Goal: Information Seeking & Learning: Learn about a topic

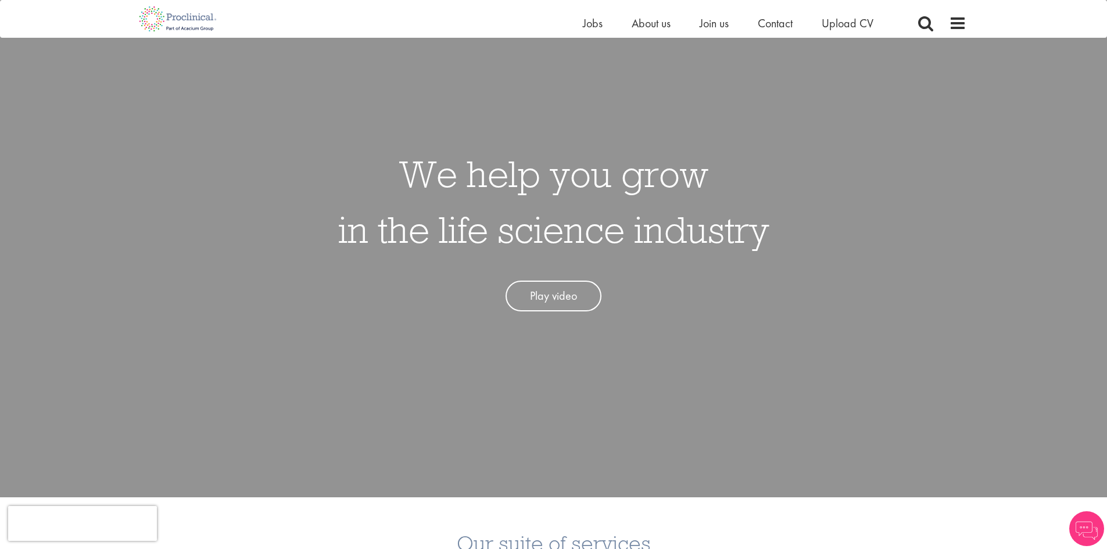
scroll to position [90, 0]
click at [583, 28] on span "Jobs" at bounding box center [593, 23] width 20 height 15
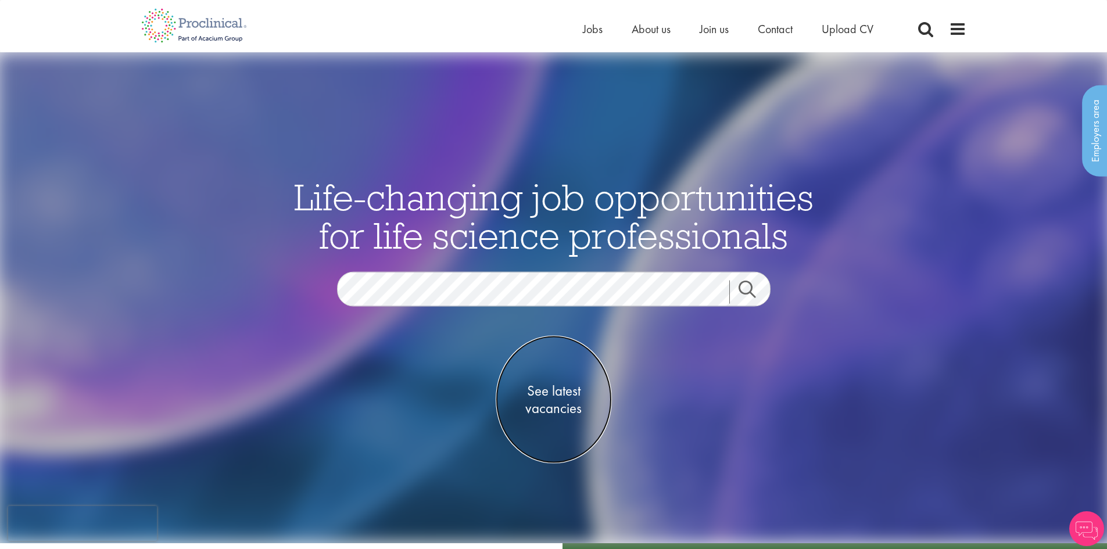
click at [551, 407] on span "See latest vacancies" at bounding box center [553, 399] width 116 height 35
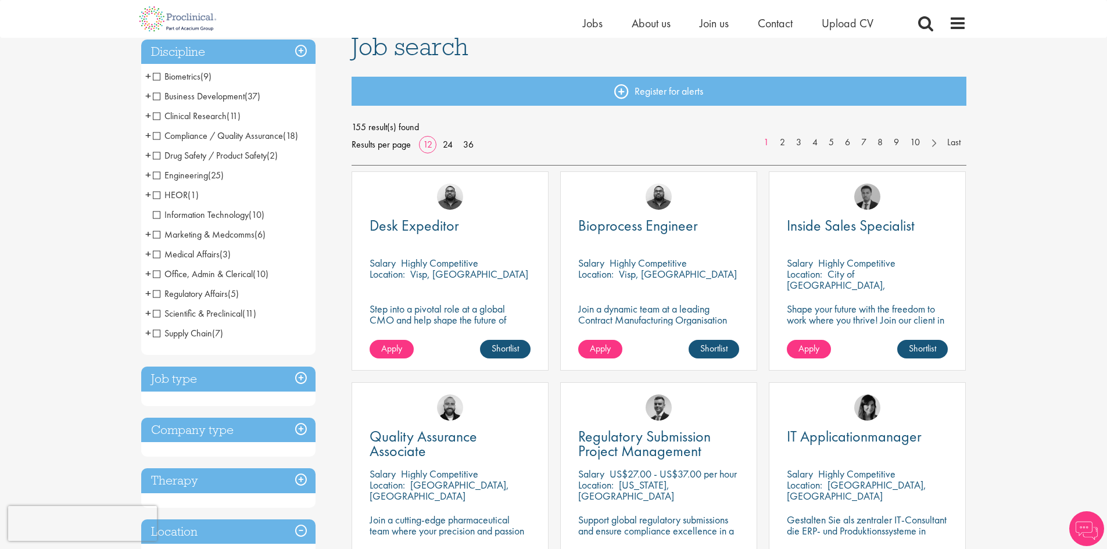
scroll to position [91, 0]
click at [156, 290] on span "Regulatory Affairs" at bounding box center [190, 293] width 75 height 12
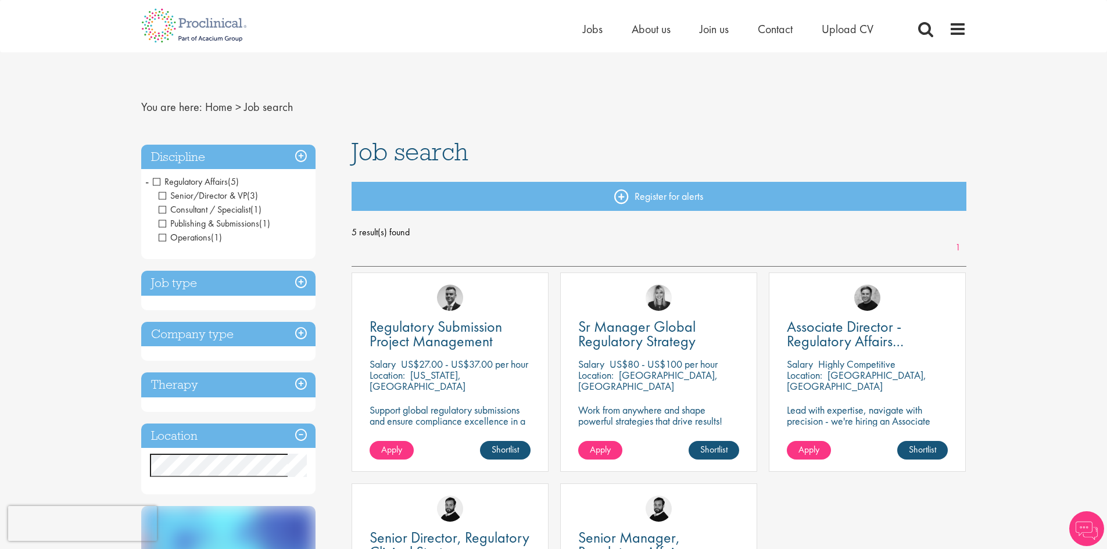
click at [156, 290] on h3 "Job type" at bounding box center [228, 283] width 174 height 25
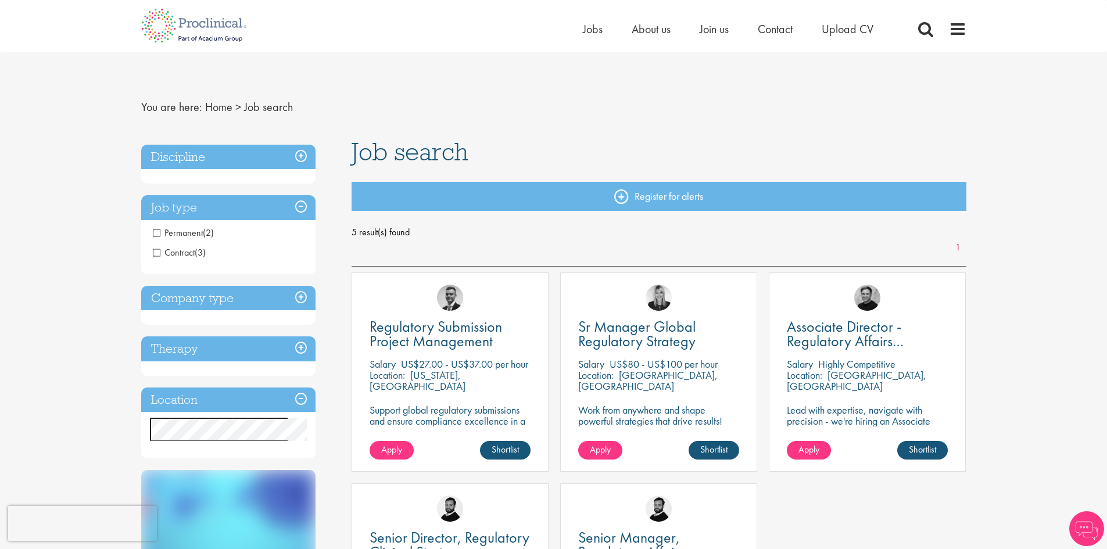
click at [156, 290] on h3 "Company type" at bounding box center [228, 298] width 174 height 25
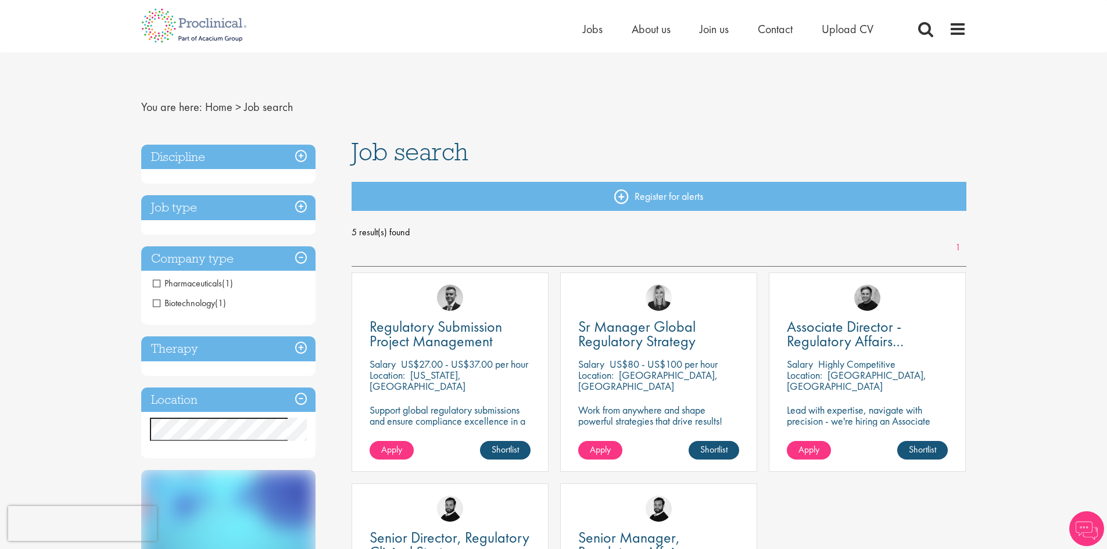
click at [156, 290] on li "Pharmaceuticals (1)" at bounding box center [228, 284] width 174 height 20
click at [210, 215] on h3 "Job type" at bounding box center [228, 207] width 174 height 25
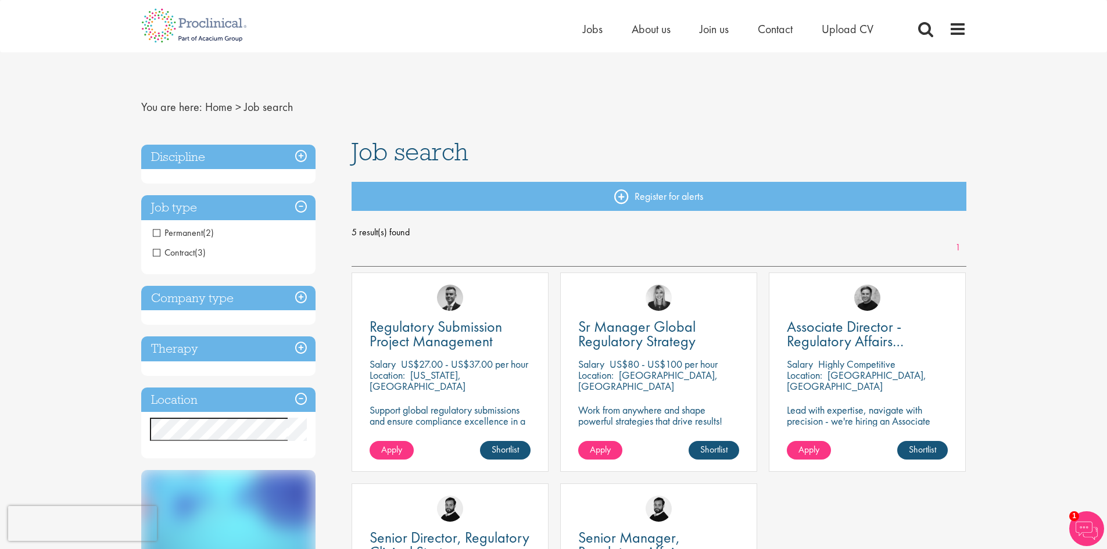
click at [222, 166] on h3 "Discipline" at bounding box center [228, 157] width 174 height 25
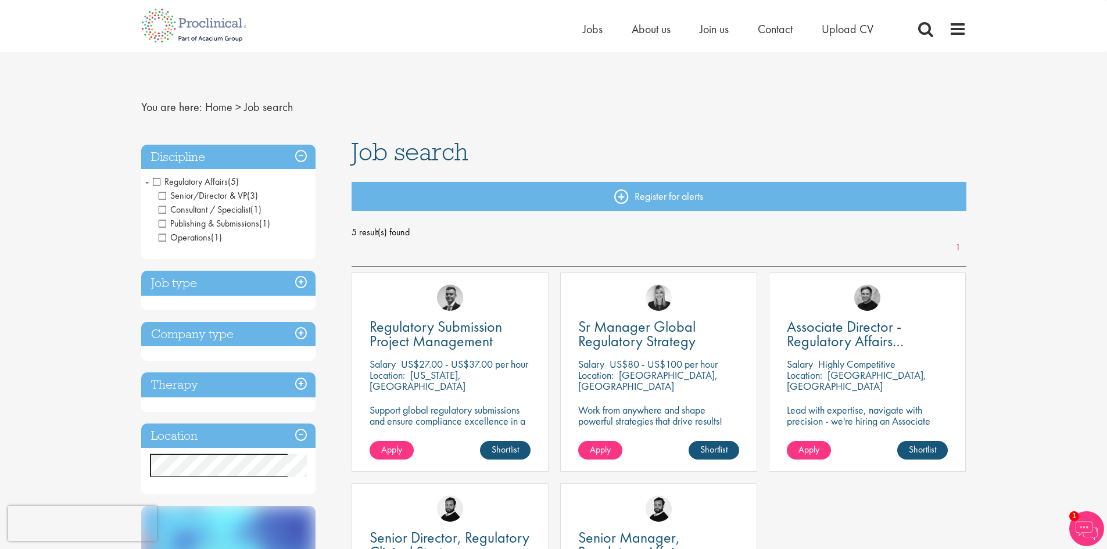
click at [169, 280] on h3 "Job type" at bounding box center [228, 283] width 174 height 25
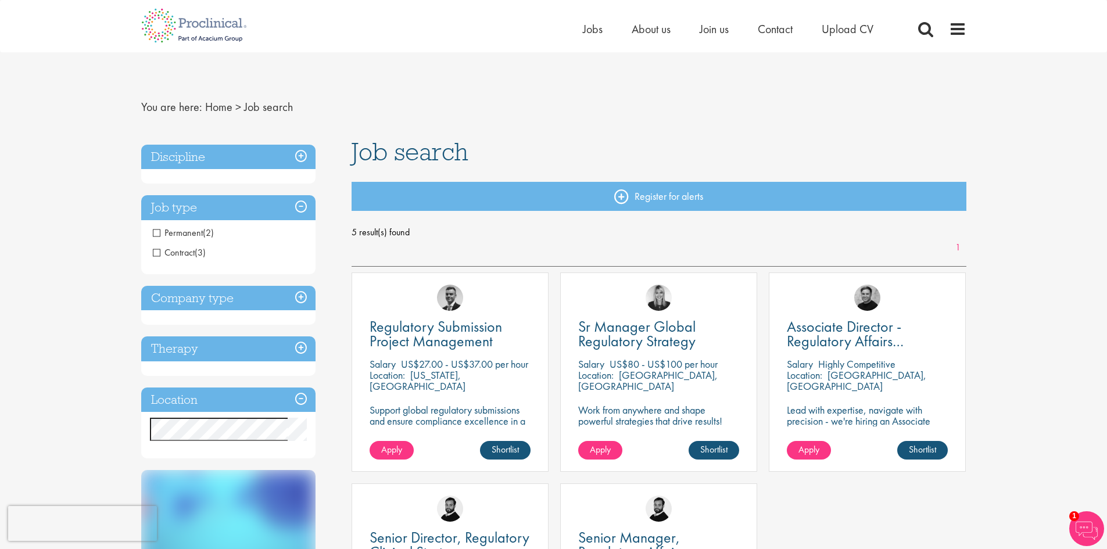
click at [157, 231] on span "Permanent" at bounding box center [178, 233] width 50 height 12
